Goal: Task Accomplishment & Management: Manage account settings

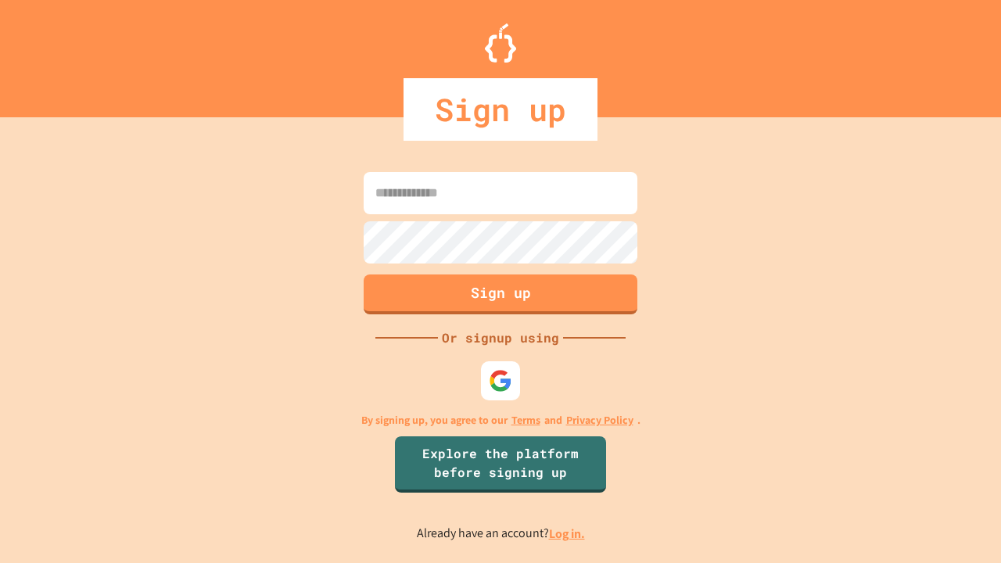
click at [568, 534] on link "Log in." at bounding box center [567, 534] width 36 height 16
